Goal: Information Seeking & Learning: Learn about a topic

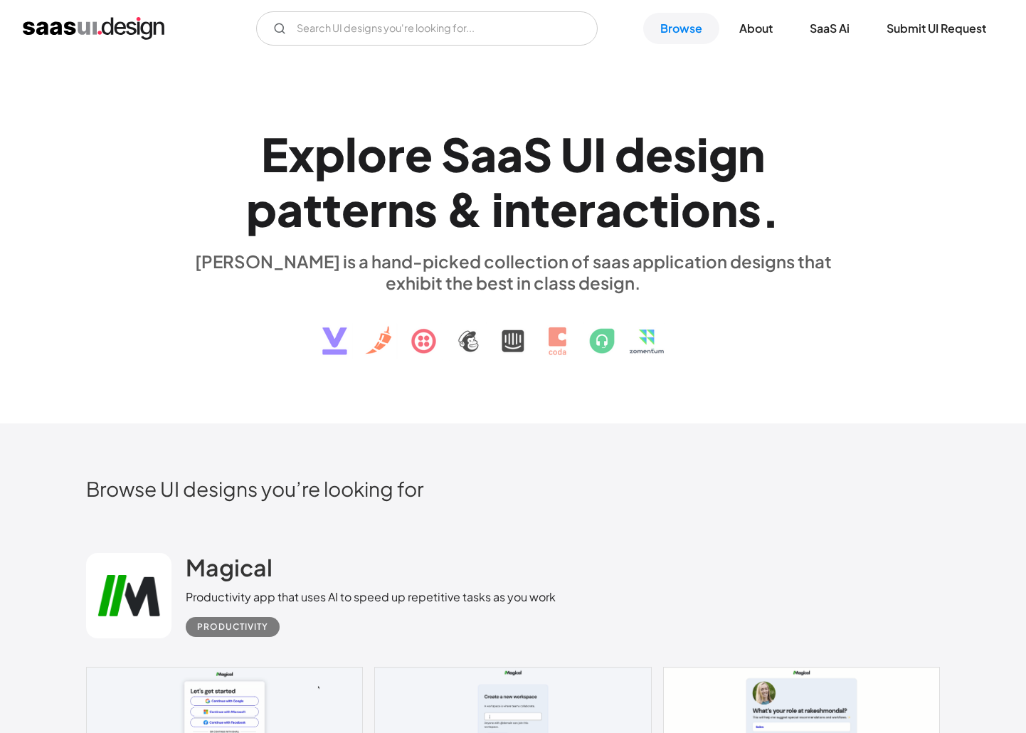
click at [311, 476] on h2 "Browse UI designs you’re looking for" at bounding box center [512, 488] width 853 height 25
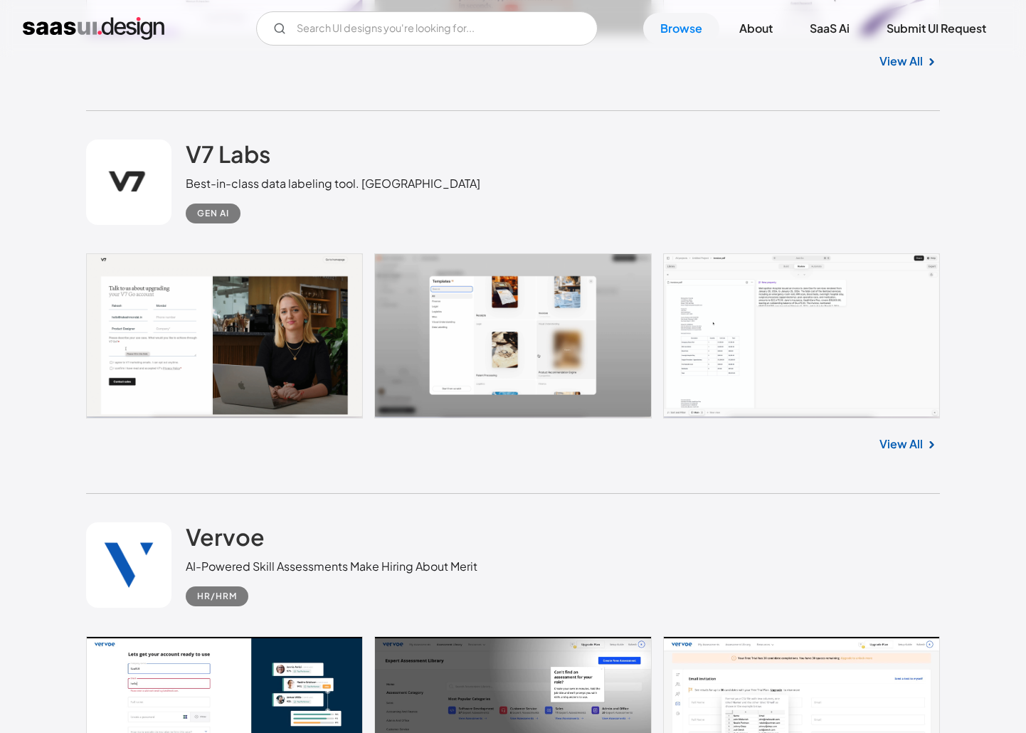
scroll to position [5263, 0]
click at [235, 335] on link at bounding box center [512, 334] width 853 height 165
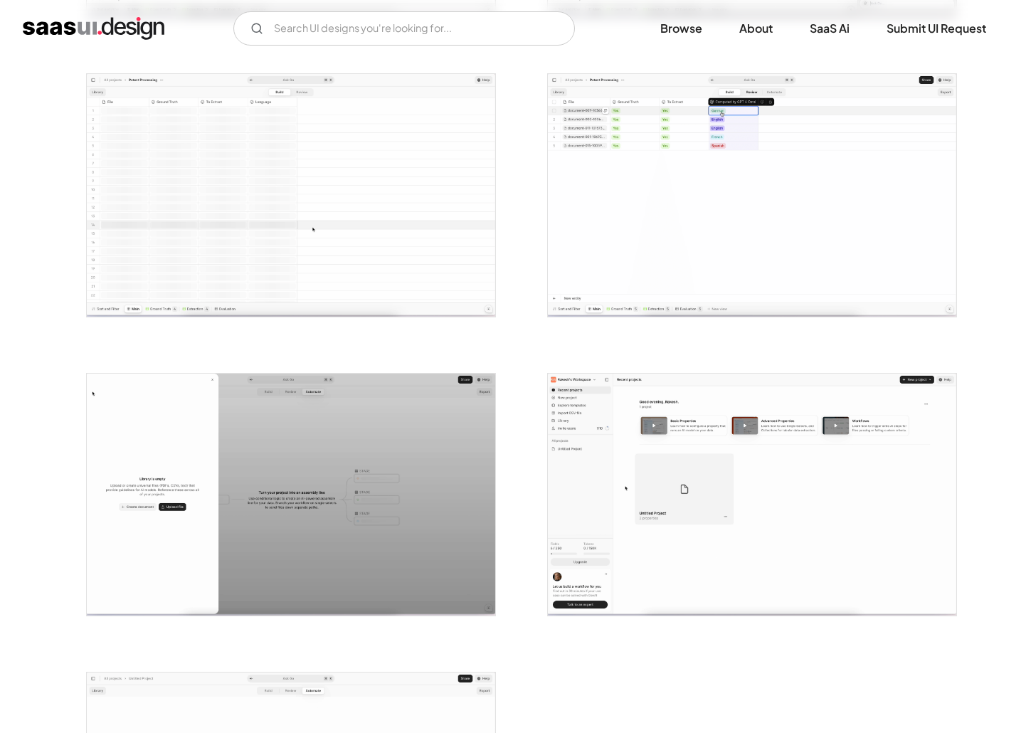
scroll to position [2658, 0]
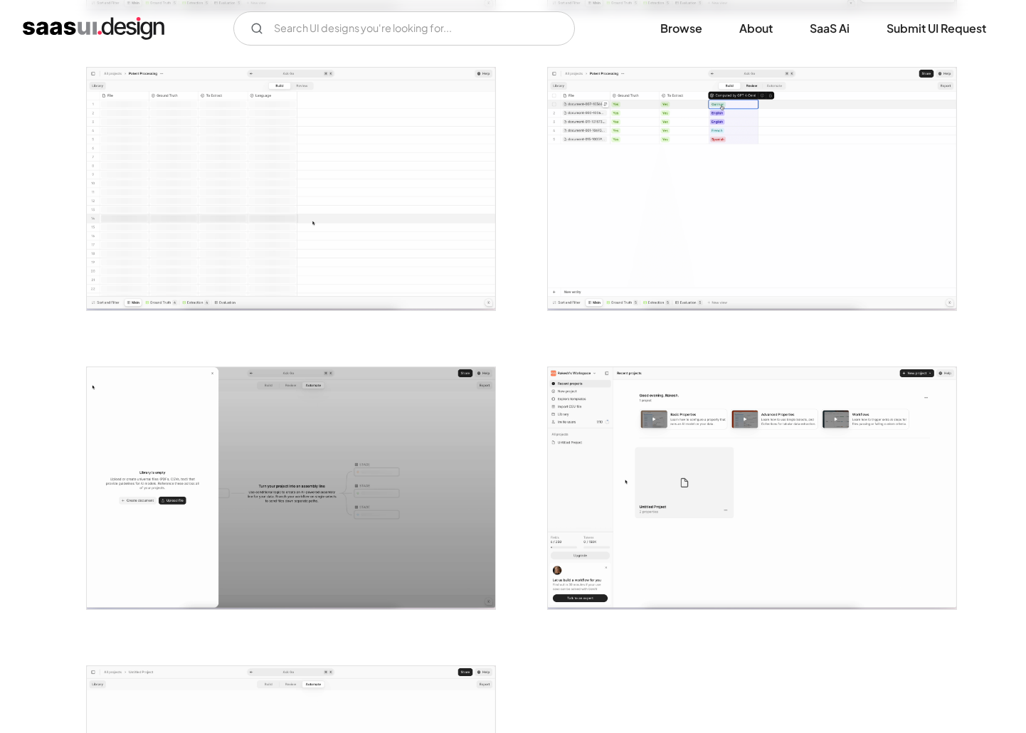
click at [674, 469] on img "open lightbox" at bounding box center [752, 488] width 408 height 243
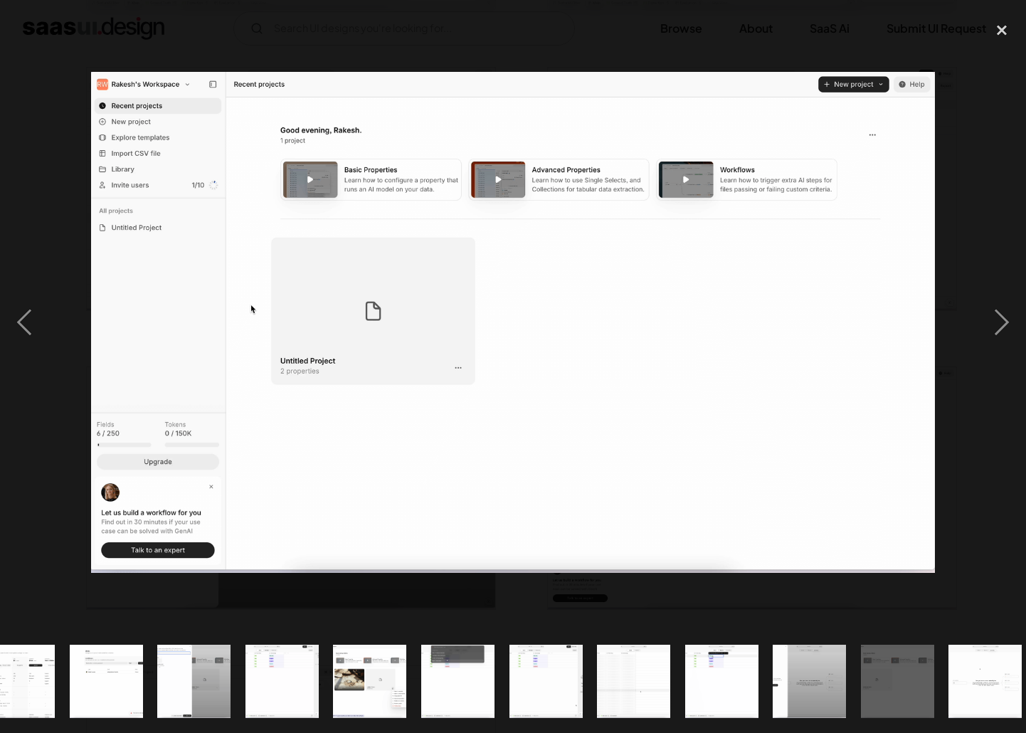
scroll to position [0, 835]
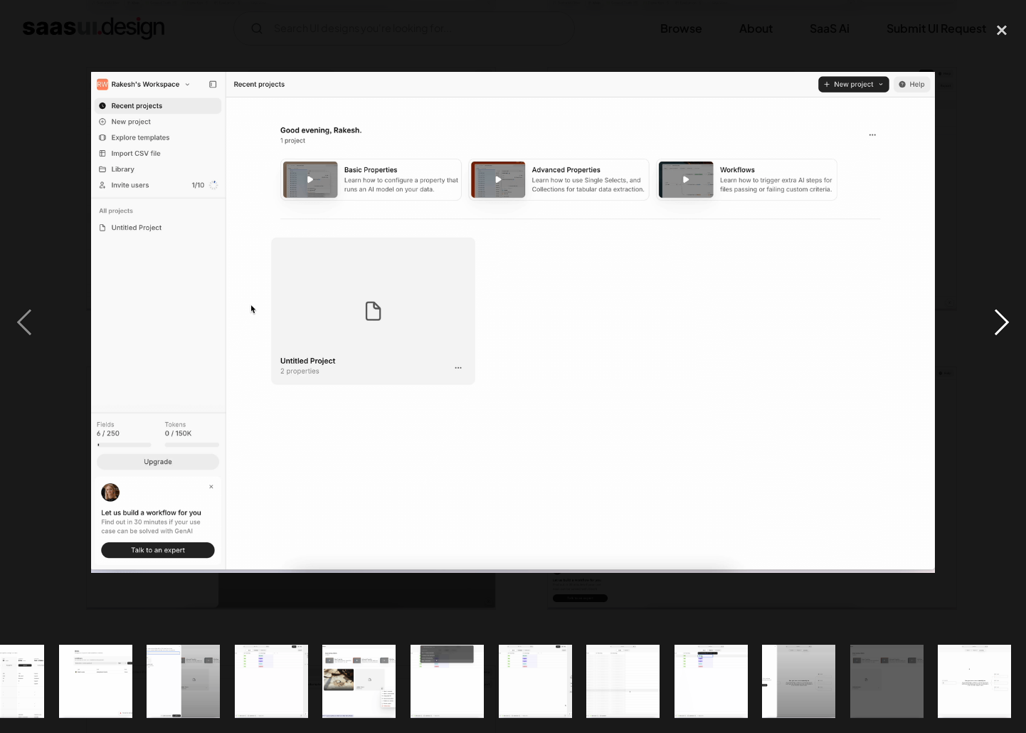
click at [1003, 201] on div "next image" at bounding box center [1001, 322] width 48 height 615
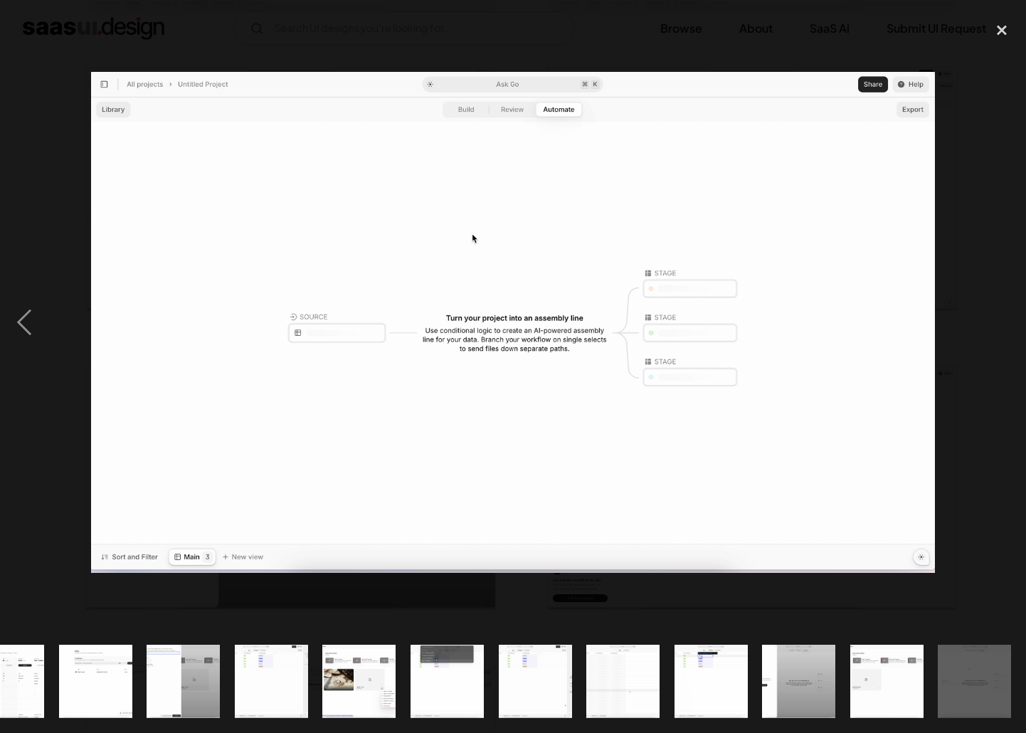
click at [984, 254] on div "next image" at bounding box center [1001, 322] width 48 height 615
click at [998, 28] on div "close lightbox" at bounding box center [1001, 30] width 48 height 31
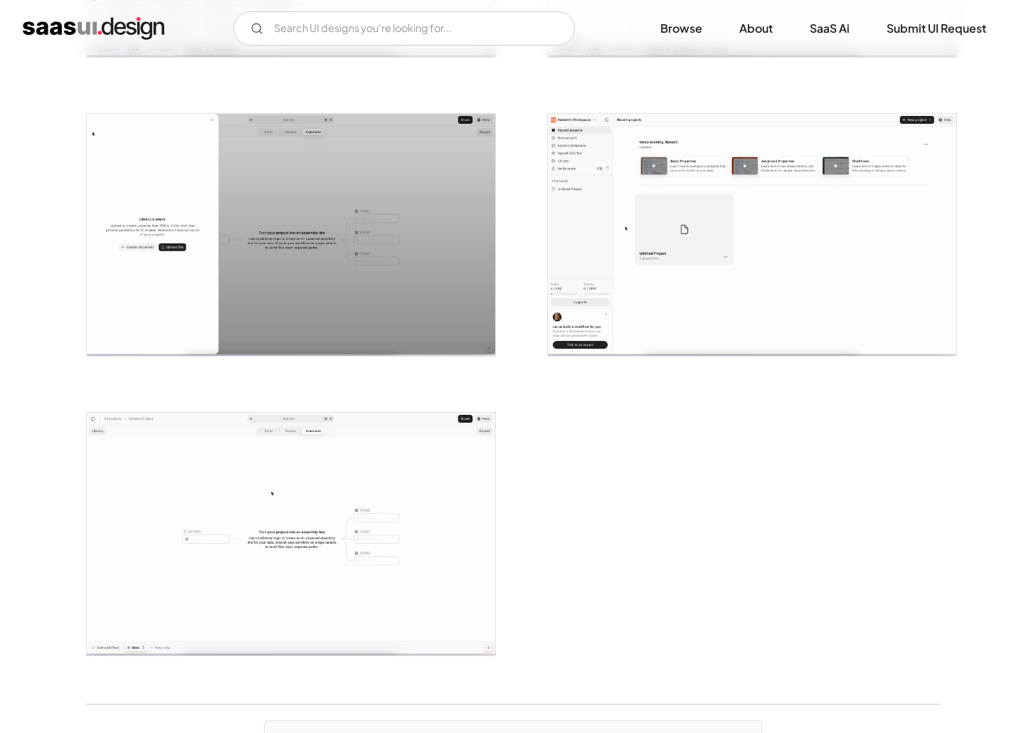
scroll to position [3347, 0]
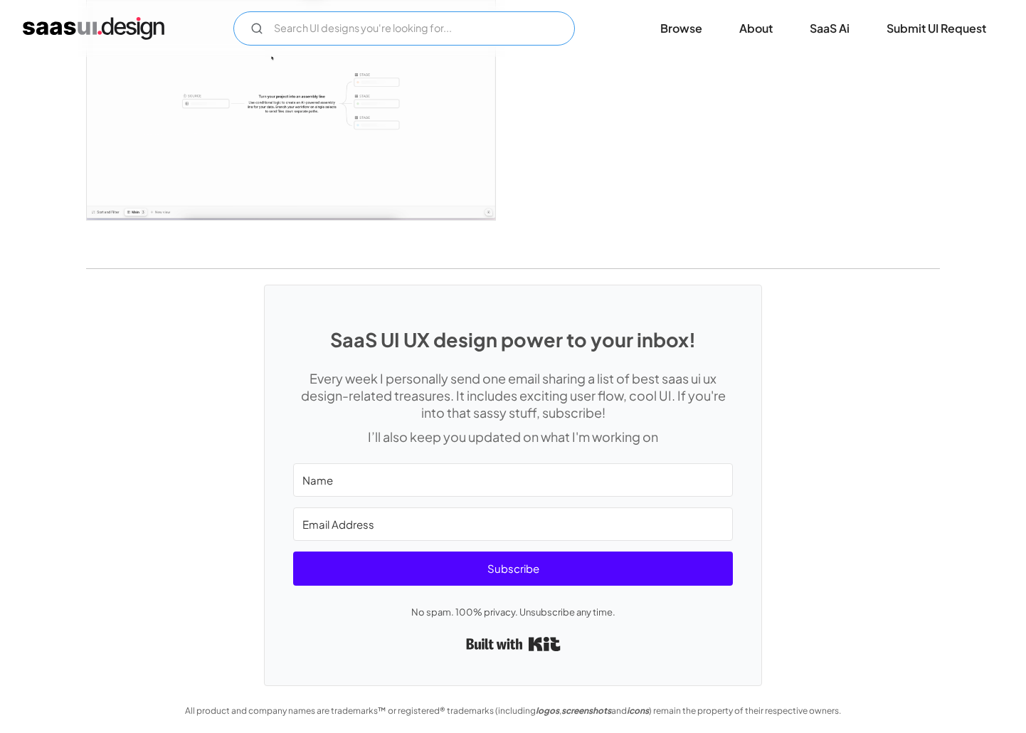
click at [280, 34] on input "Email Form" at bounding box center [403, 28] width 341 height 34
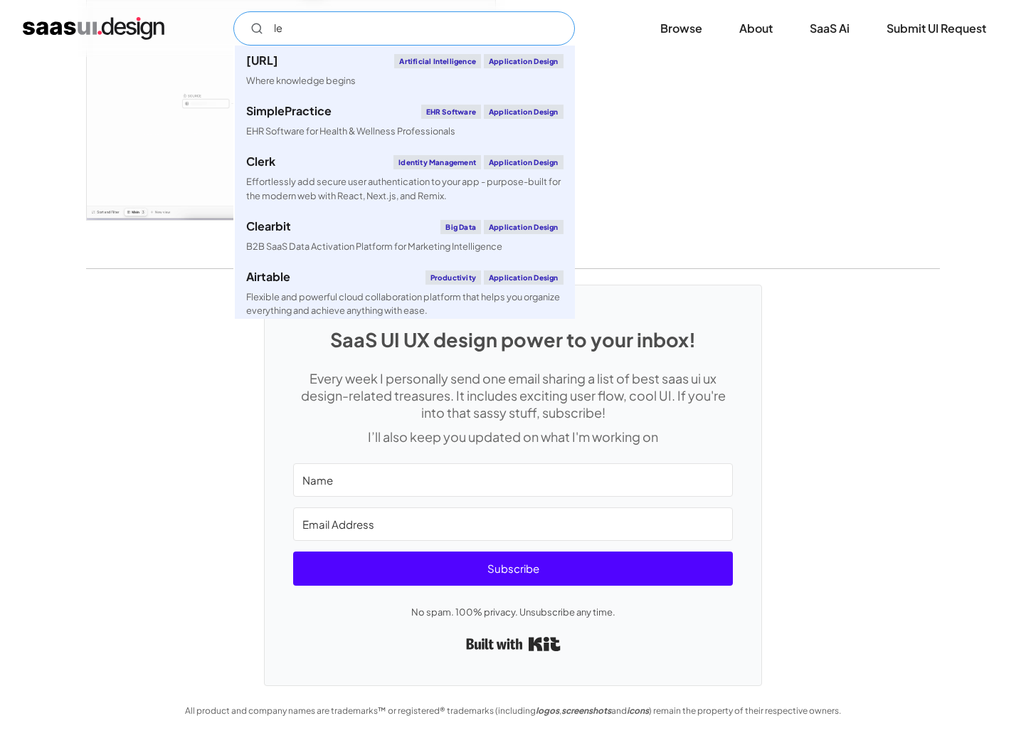
type input "l"
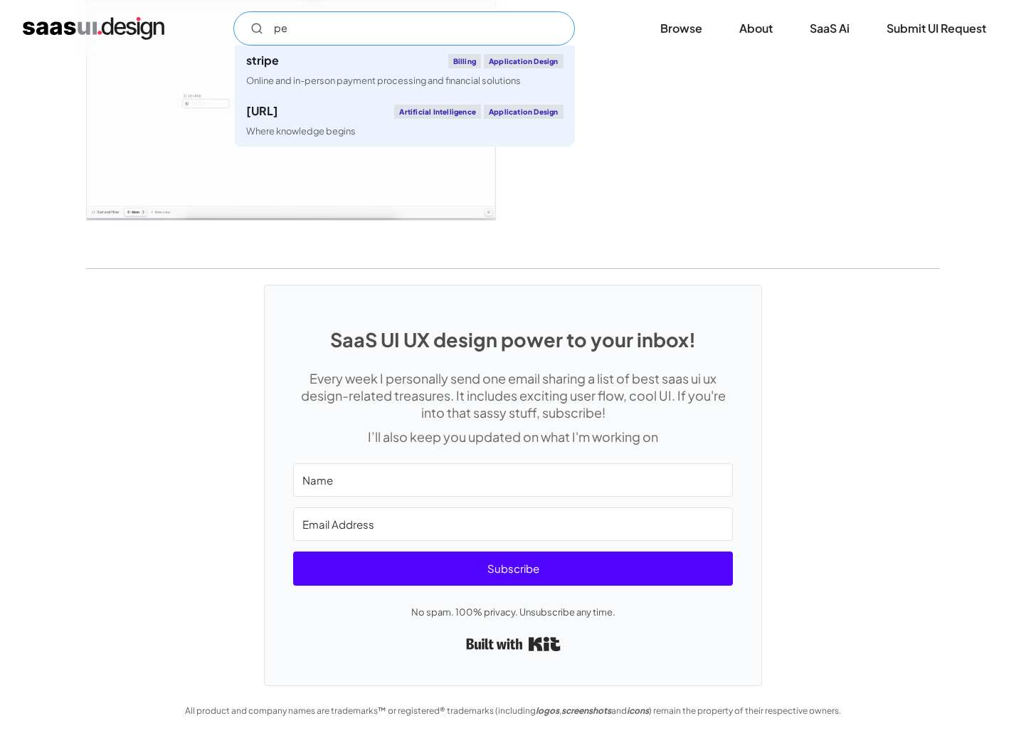
type input "per"
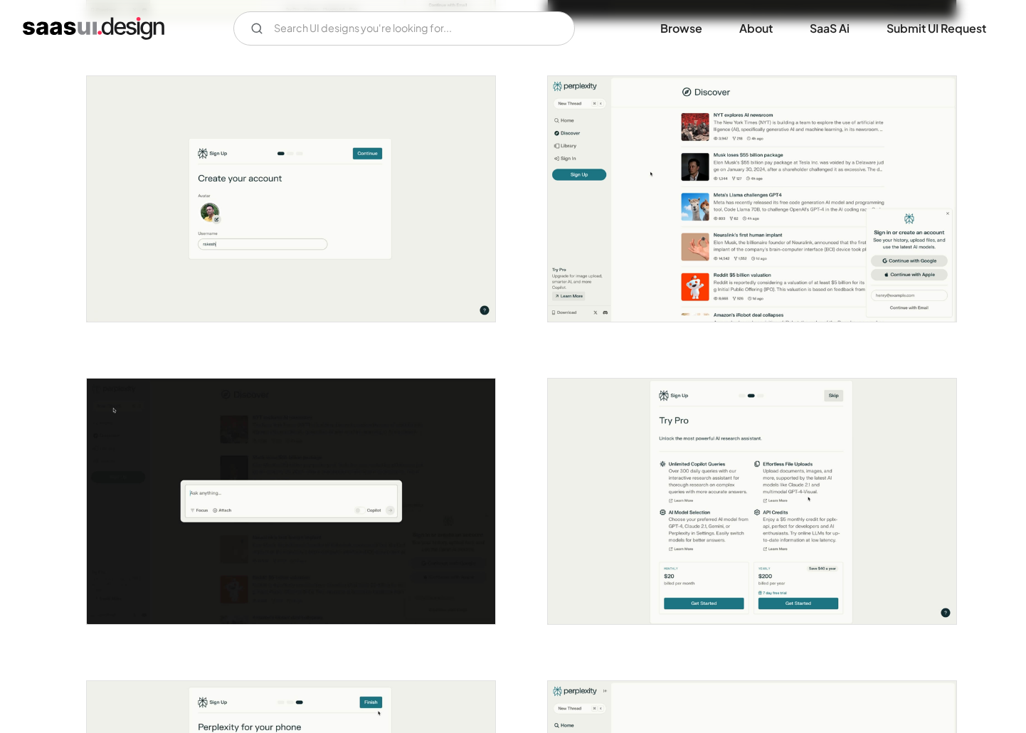
scroll to position [364, 0]
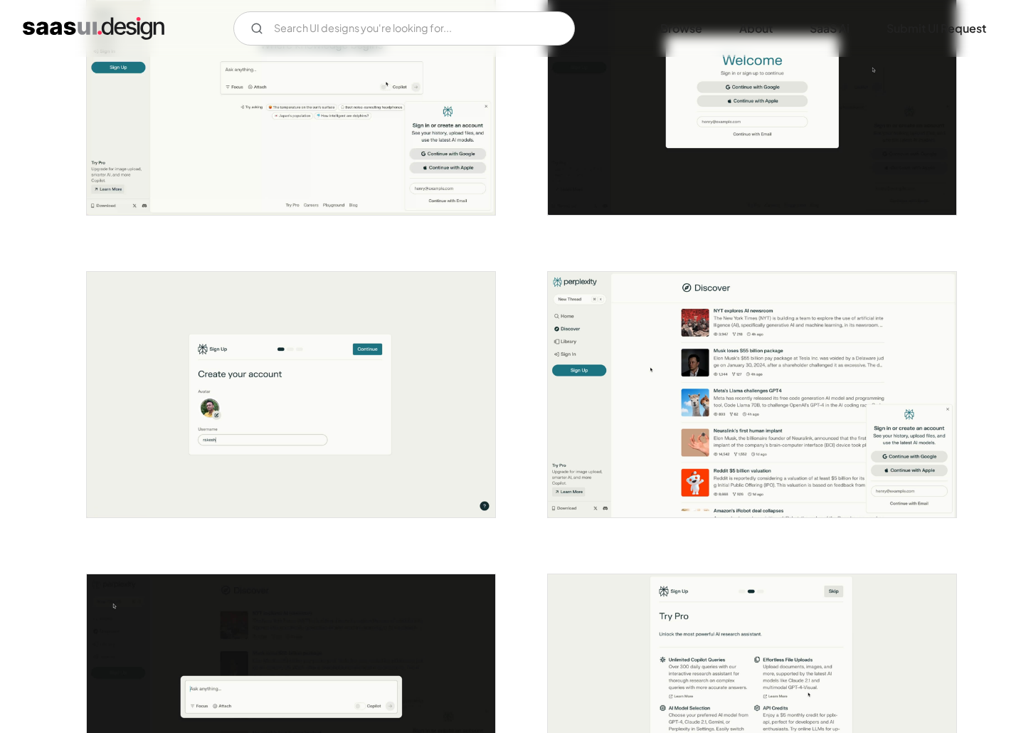
click at [106, 33] on img "home" at bounding box center [94, 28] width 142 height 23
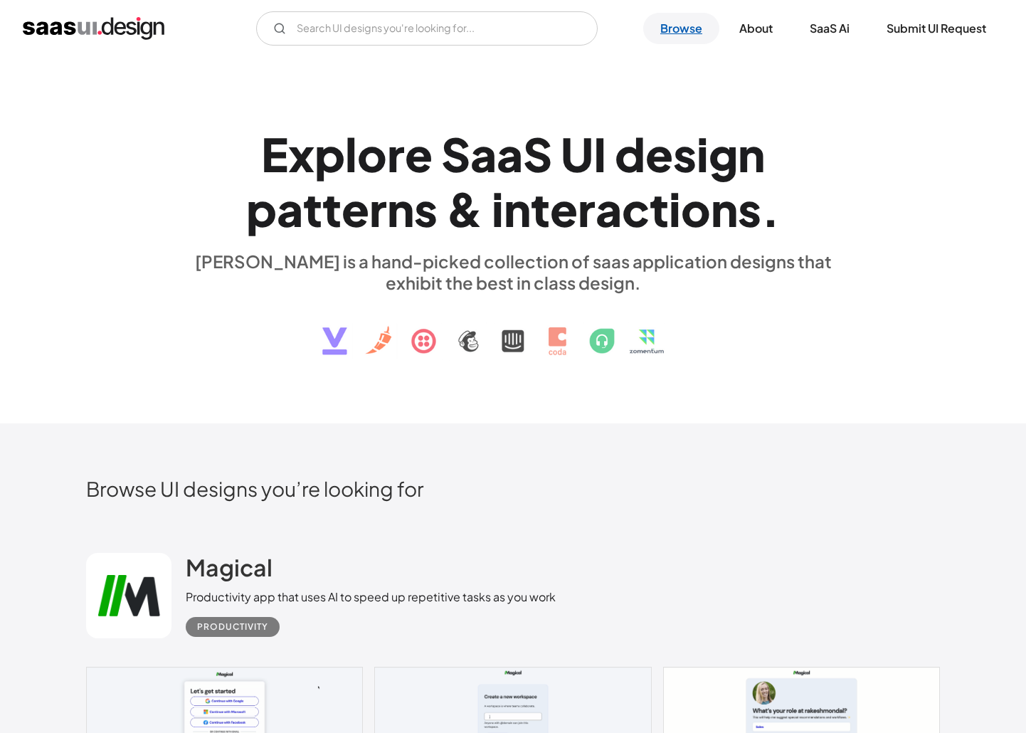
click at [679, 32] on link "Browse" at bounding box center [681, 28] width 76 height 31
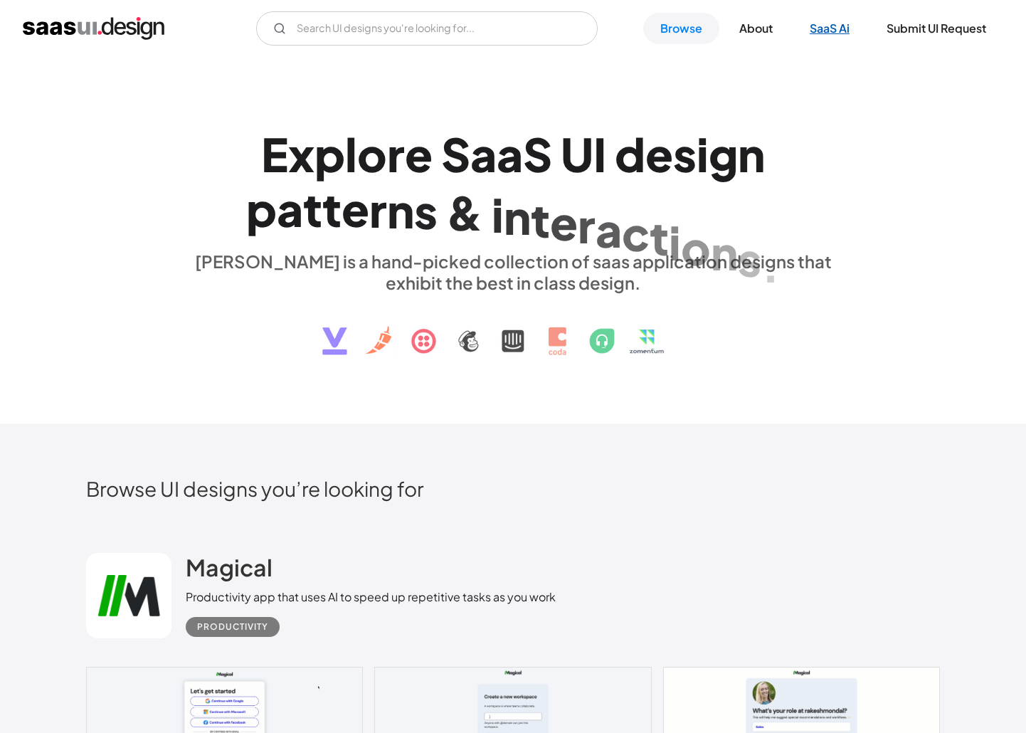
click at [840, 28] on link "SaaS Ai" at bounding box center [829, 28] width 74 height 31
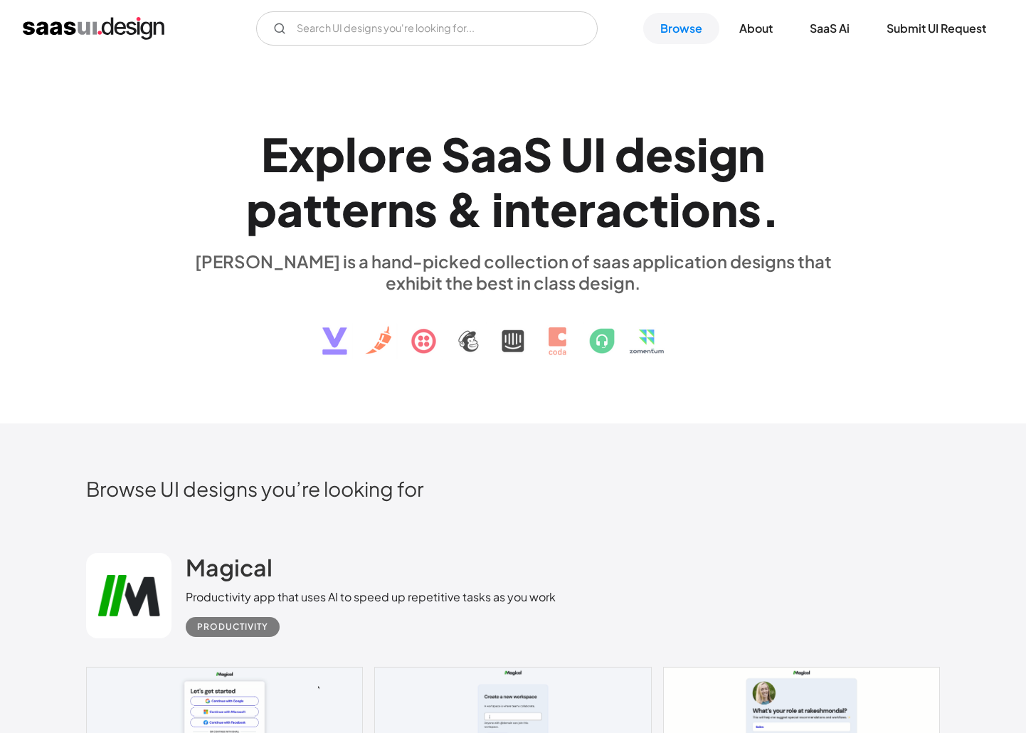
click at [121, 30] on img "home" at bounding box center [94, 28] width 142 height 23
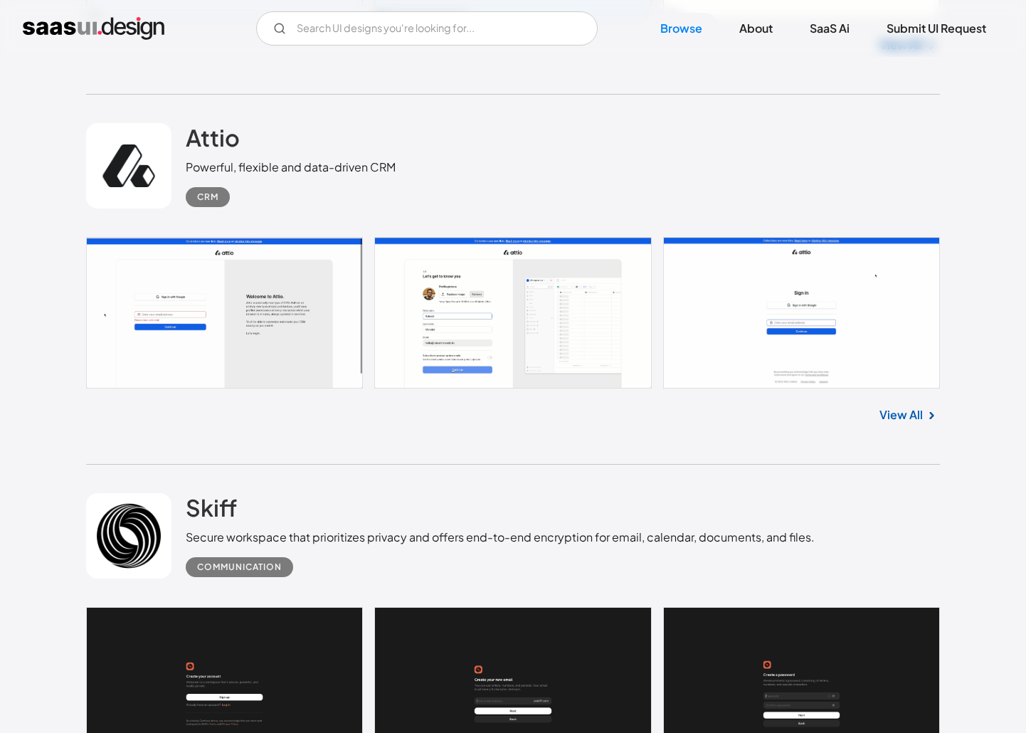
scroll to position [802, 0]
